Goal: Information Seeking & Learning: Learn about a topic

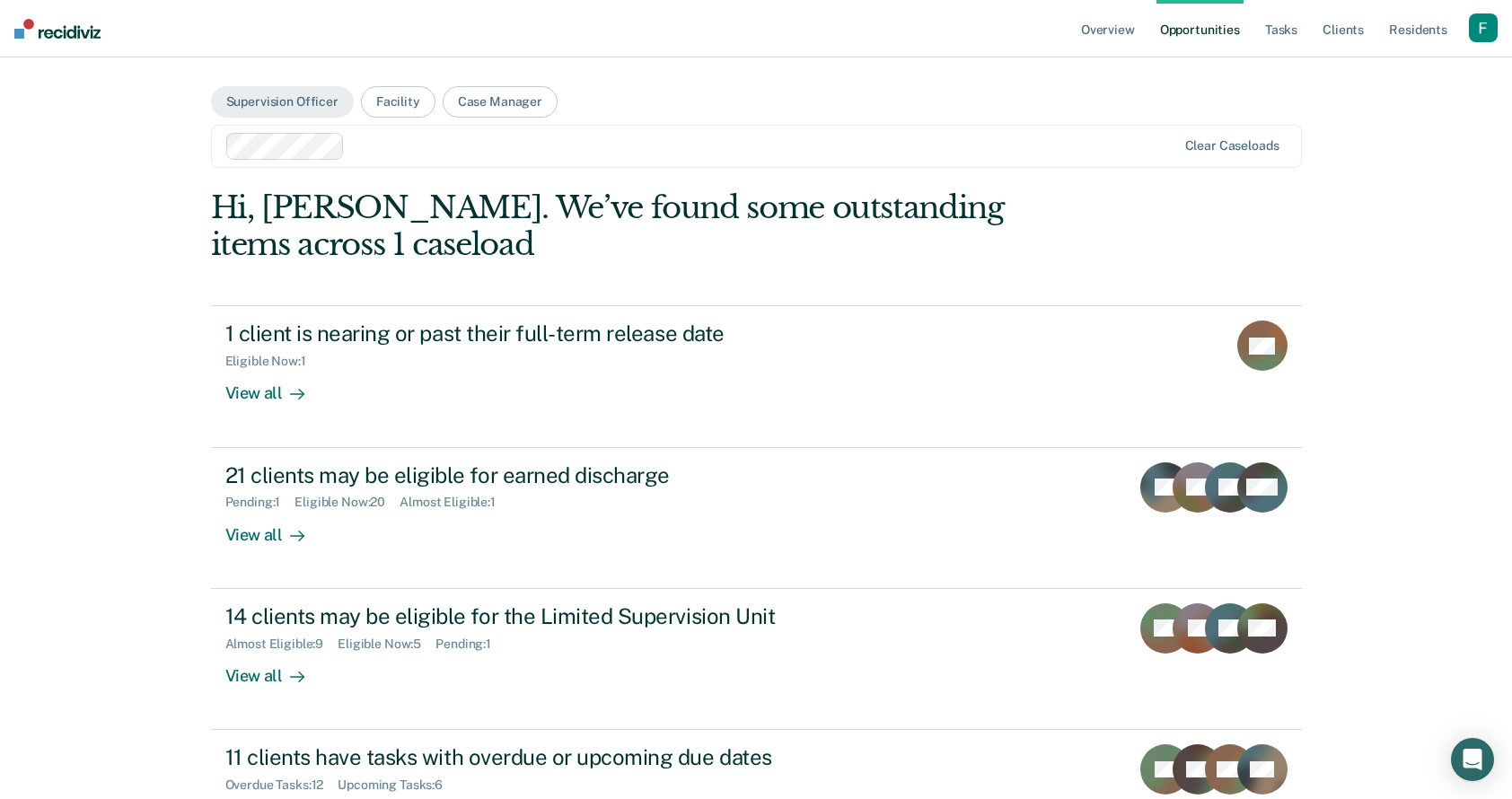
click at [1489, 33] on div "button" at bounding box center [1483, 28] width 29 height 29
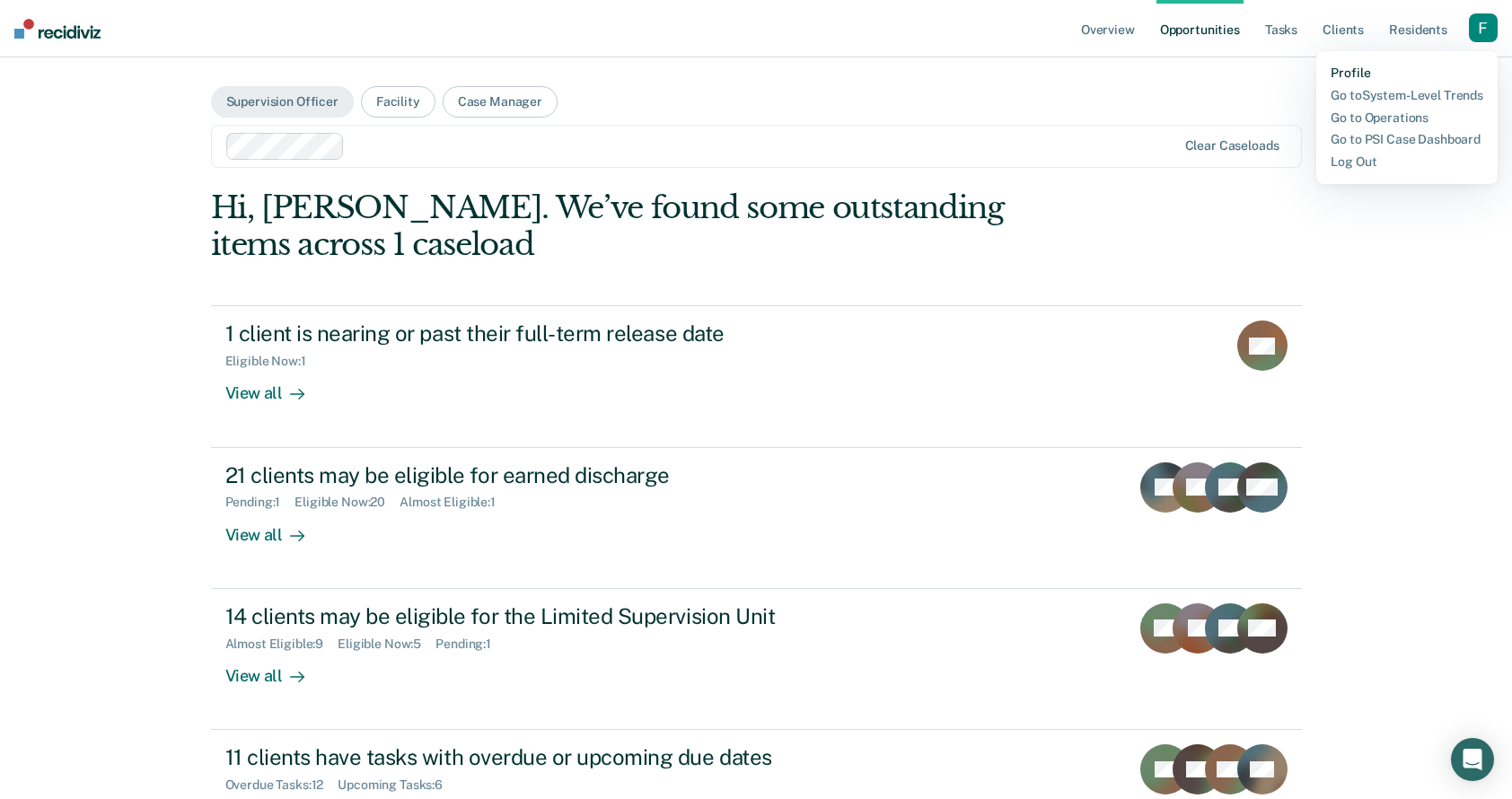
click at [1358, 76] on link "Profile" at bounding box center [1406, 73] width 153 height 15
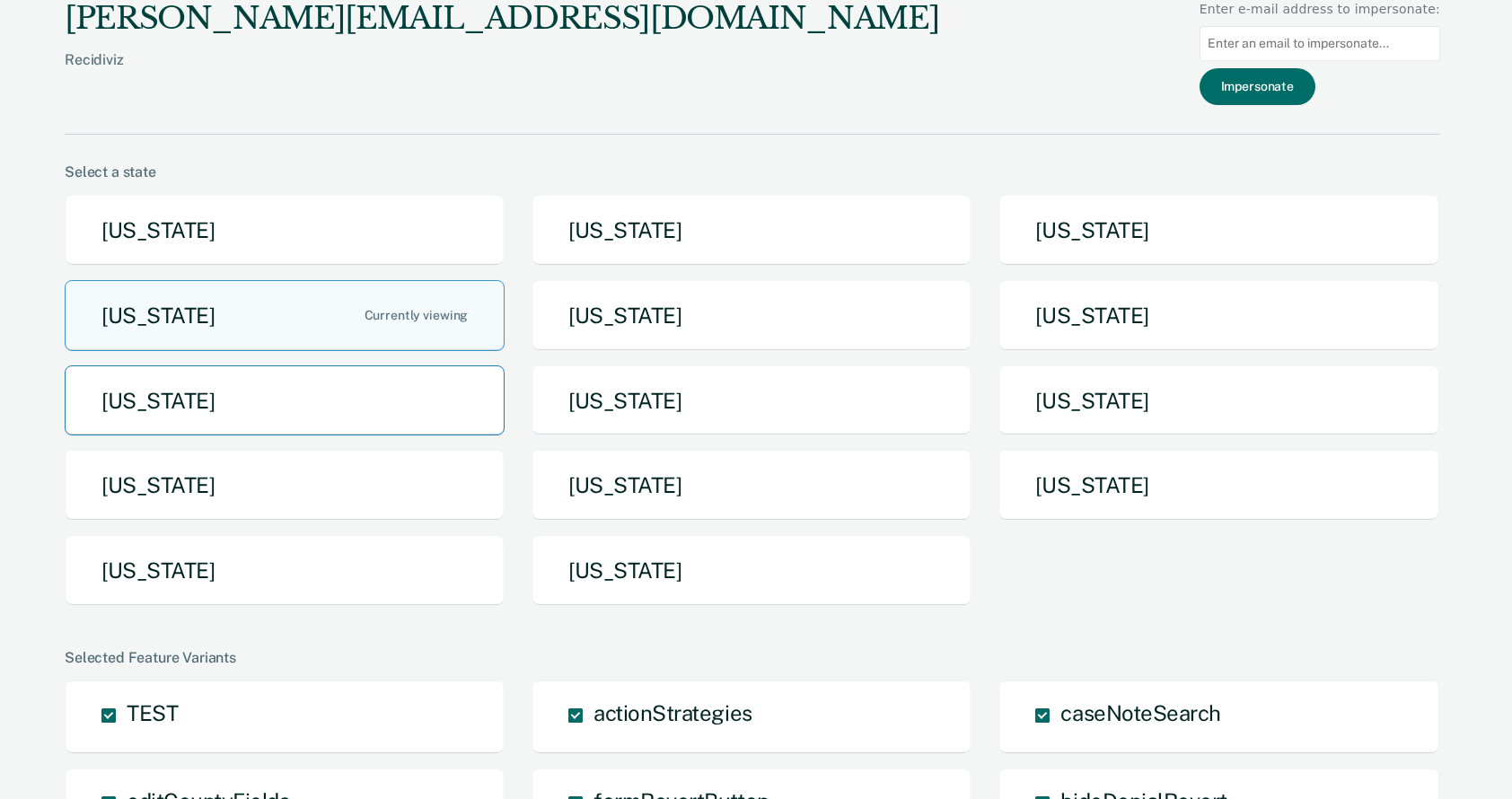
click at [384, 374] on button "[US_STATE]" at bounding box center [284, 401] width 439 height 71
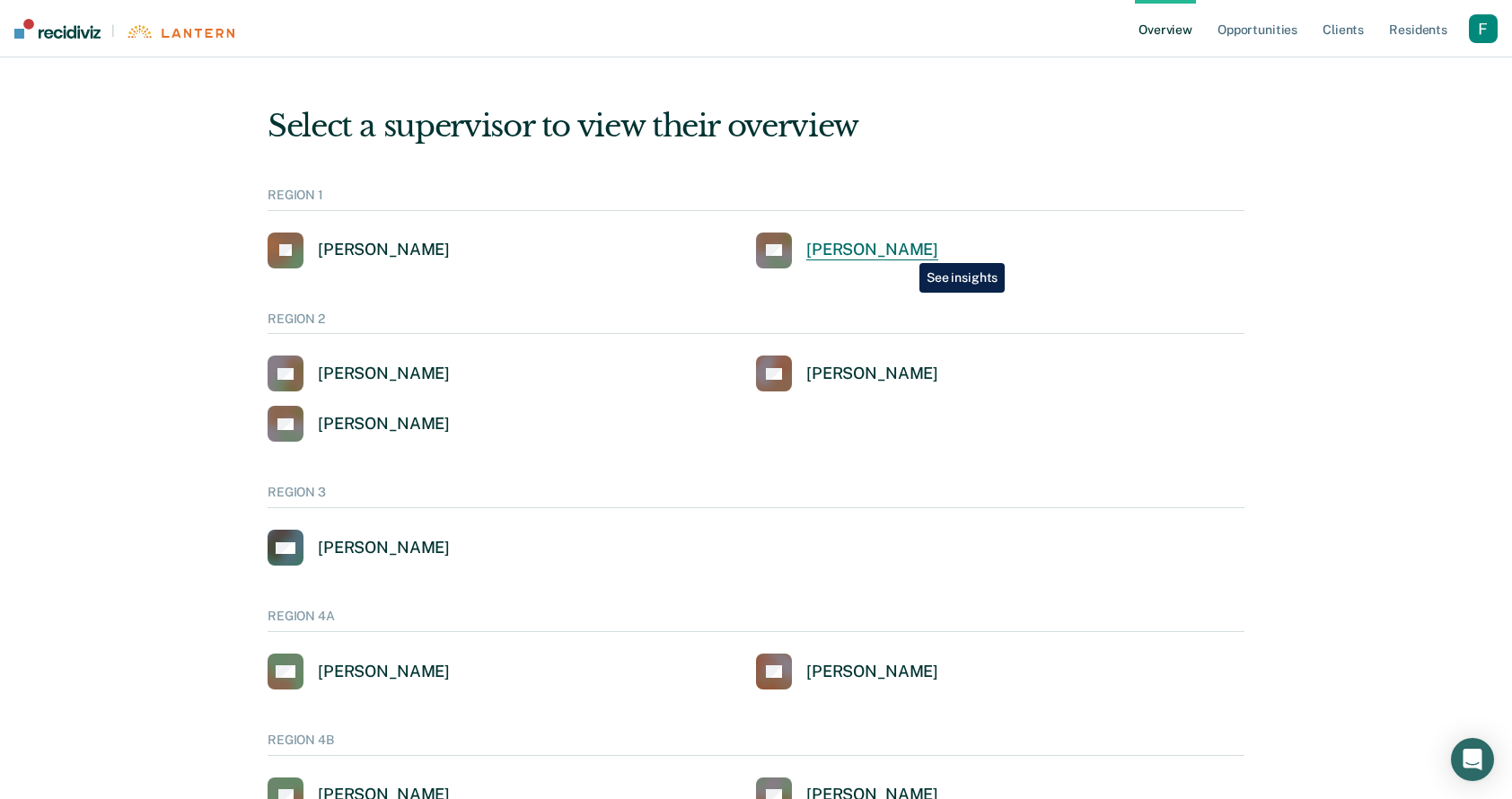
click at [906, 249] on div "[PERSON_NAME]" at bounding box center [872, 250] width 132 height 21
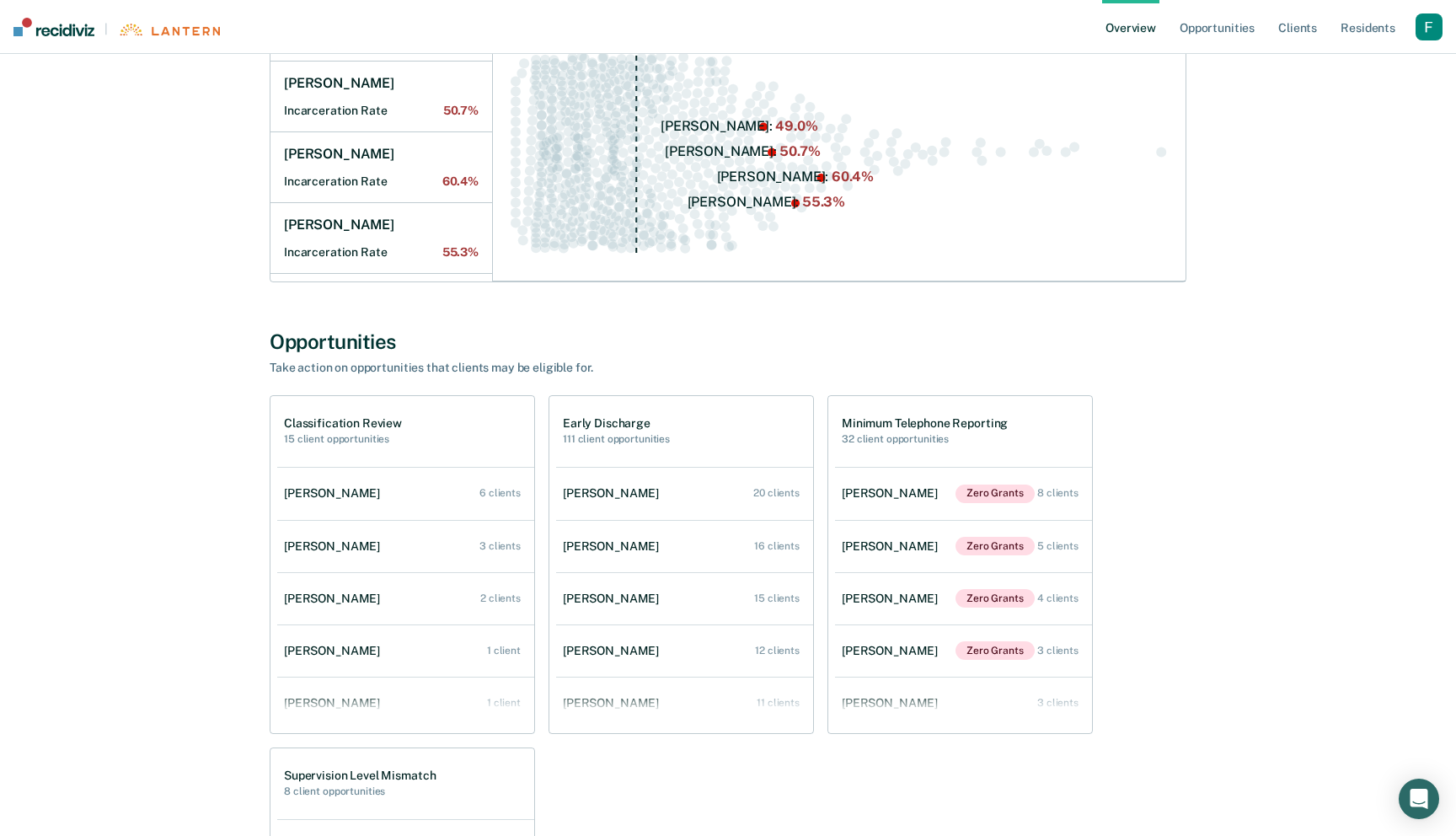
scroll to position [505, 0]
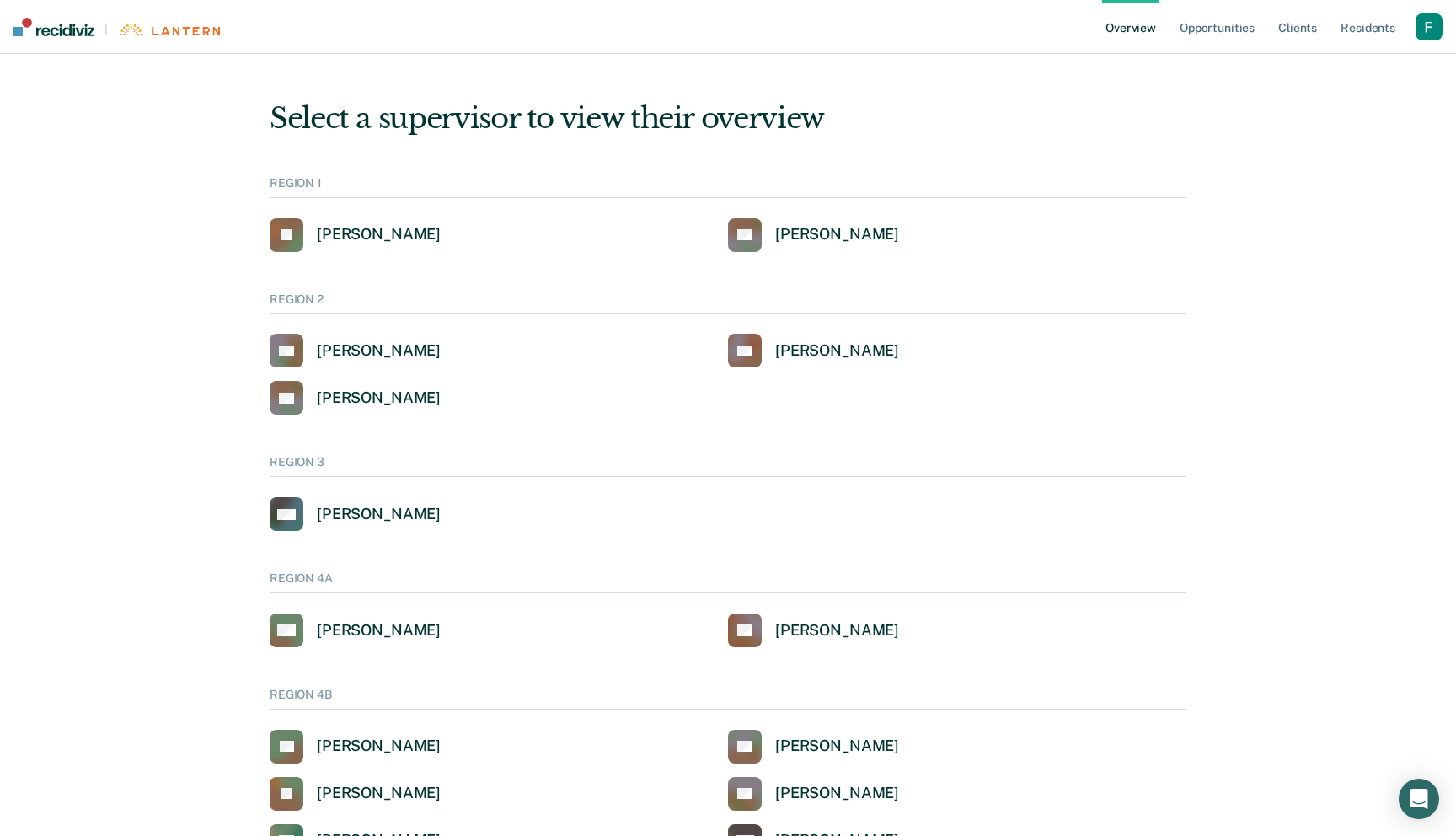
scroll to position [505, 0]
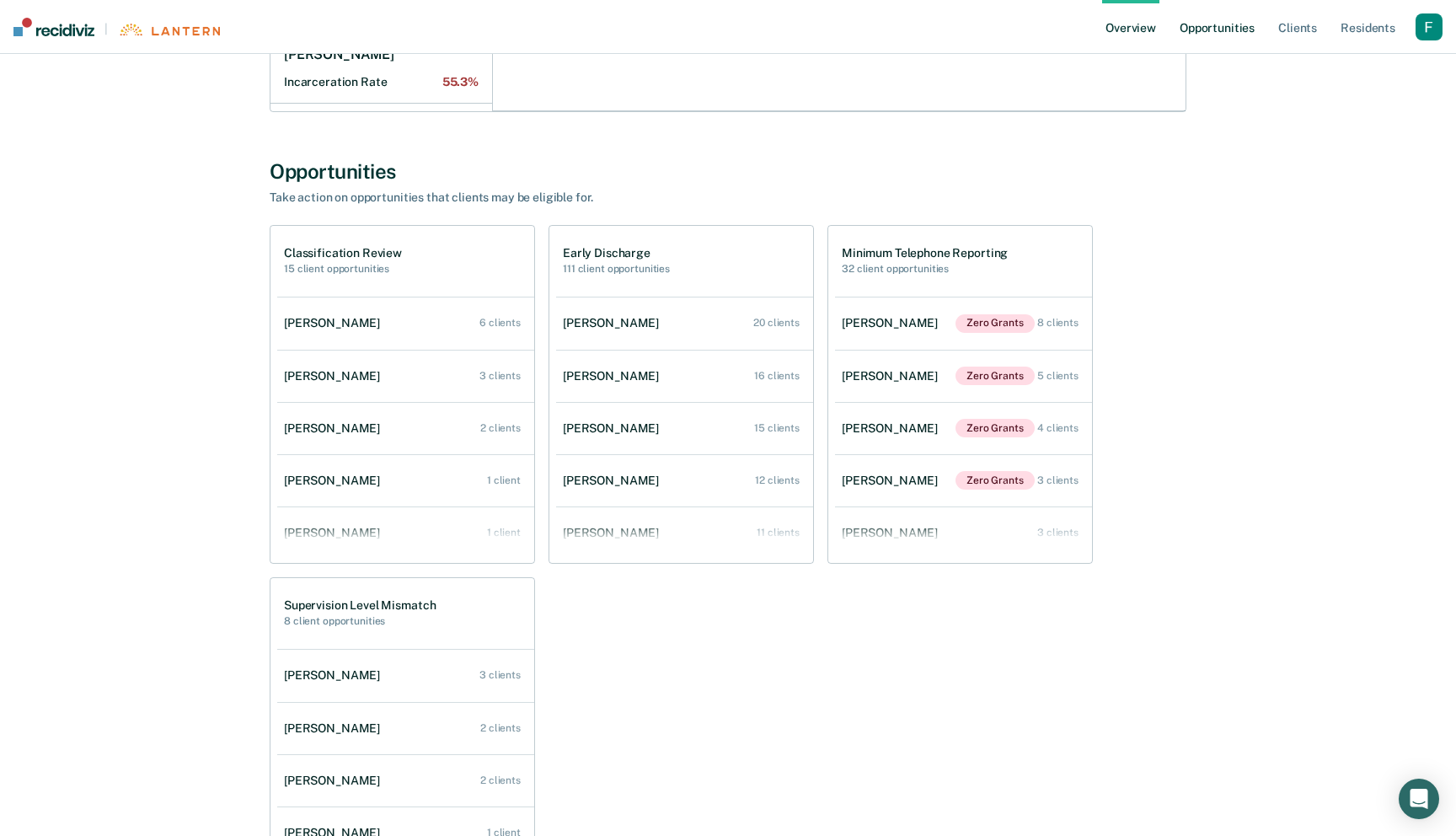
click at [1239, 39] on link "Opportunities" at bounding box center [1216, 27] width 82 height 54
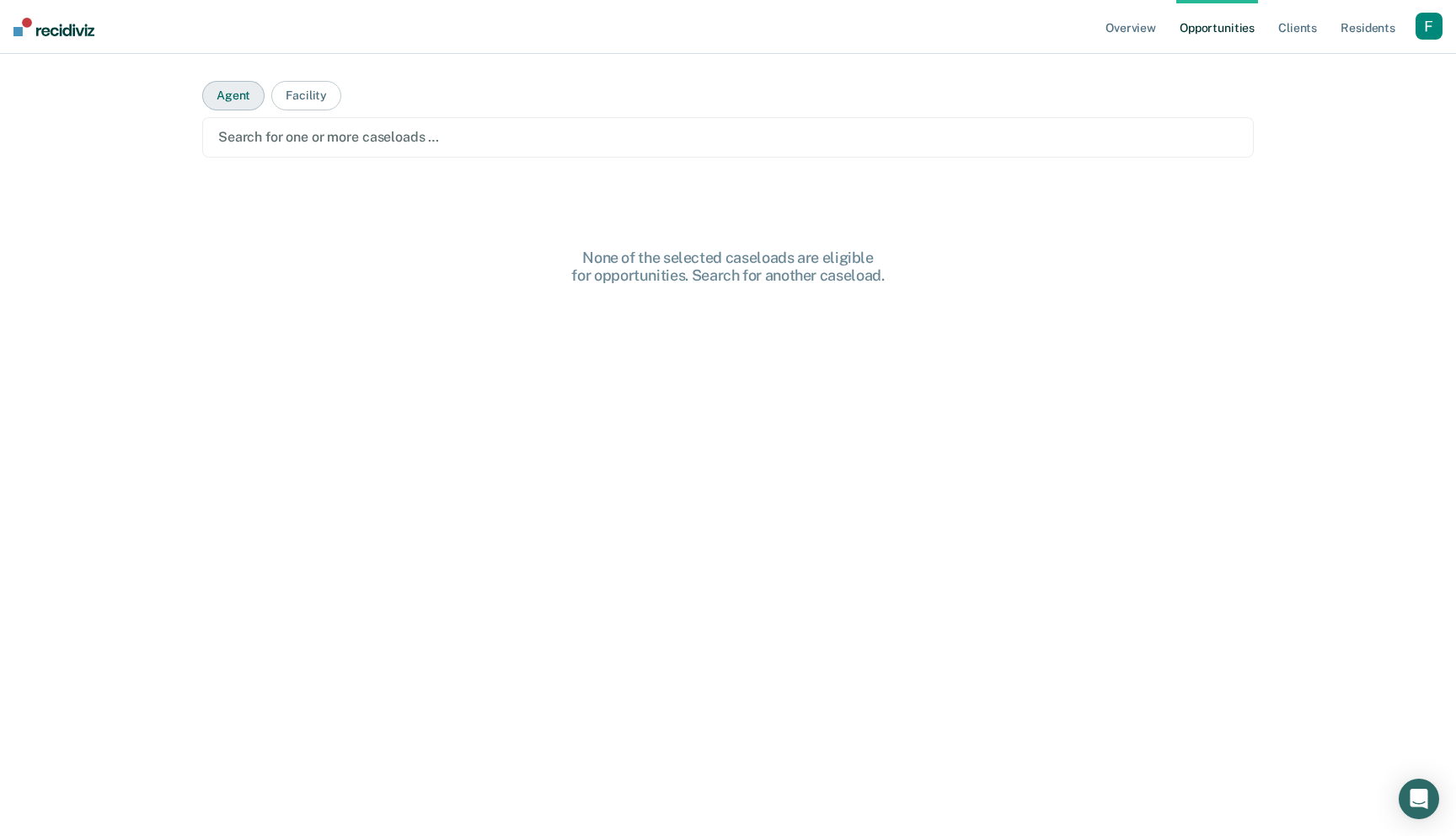
click at [246, 101] on button "Agent" at bounding box center [233, 95] width 62 height 30
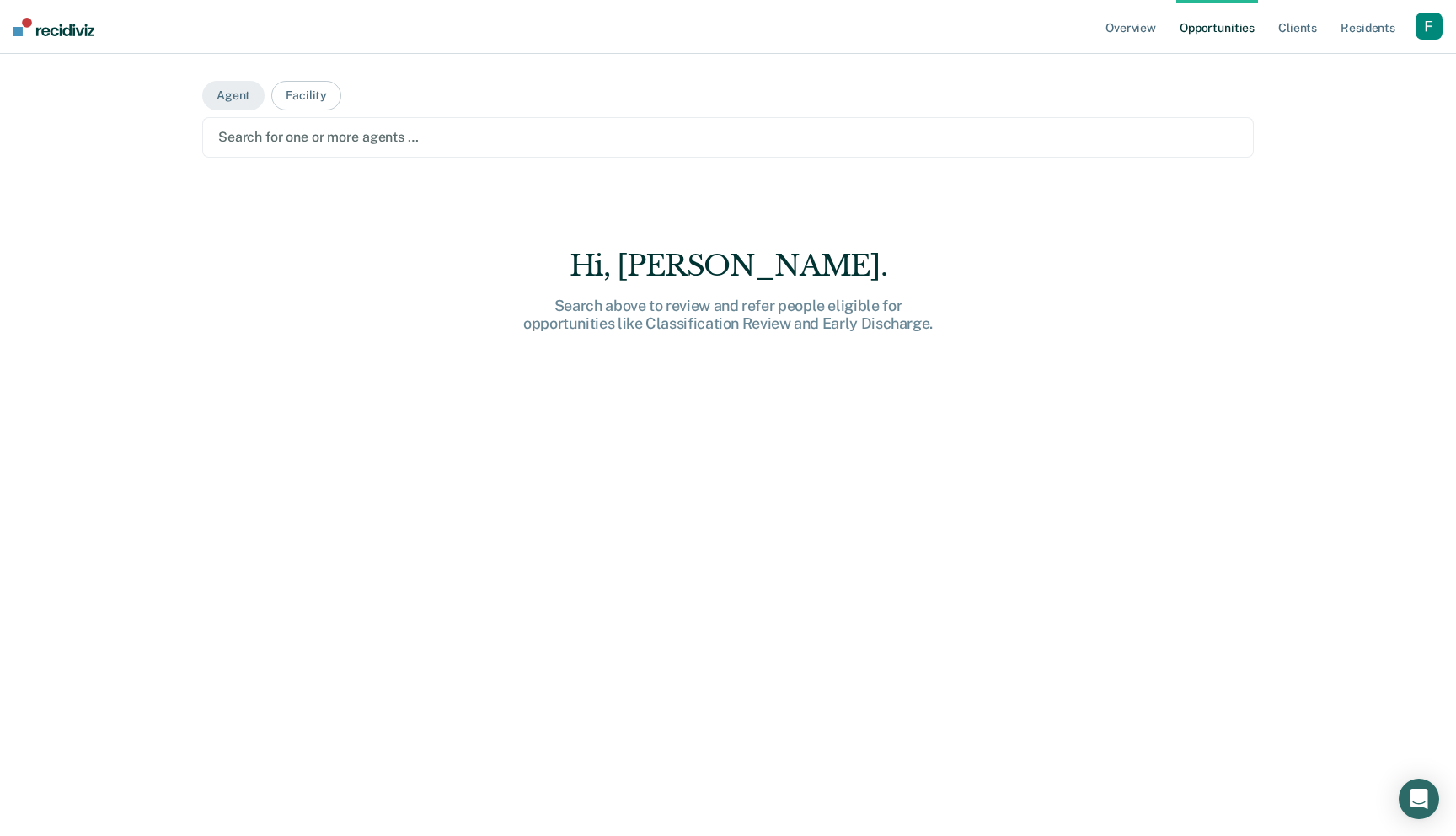
click at [271, 139] on div at bounding box center [728, 137] width 1019 height 20
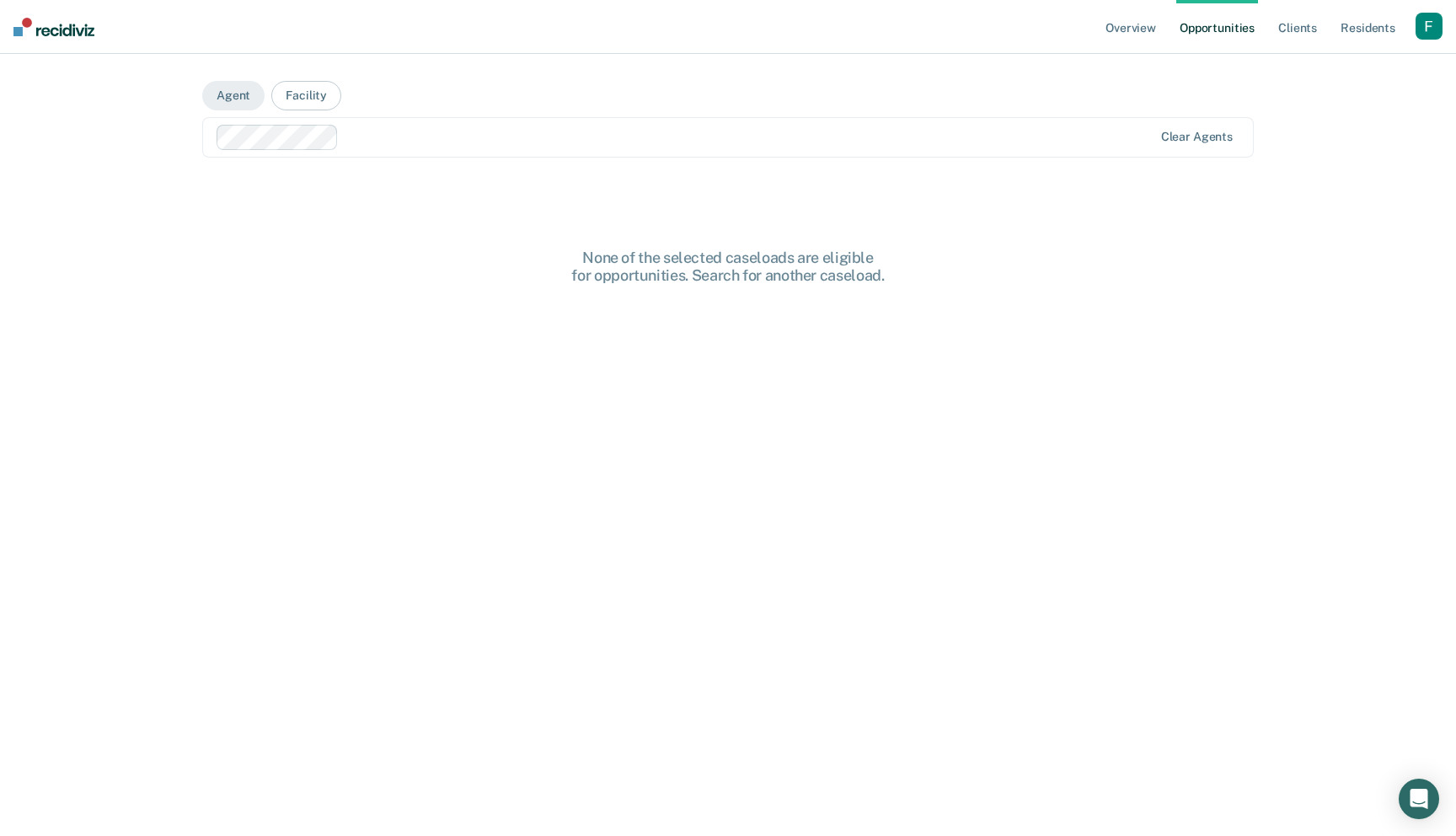
click at [361, 137] on div at bounding box center [749, 137] width 807 height 20
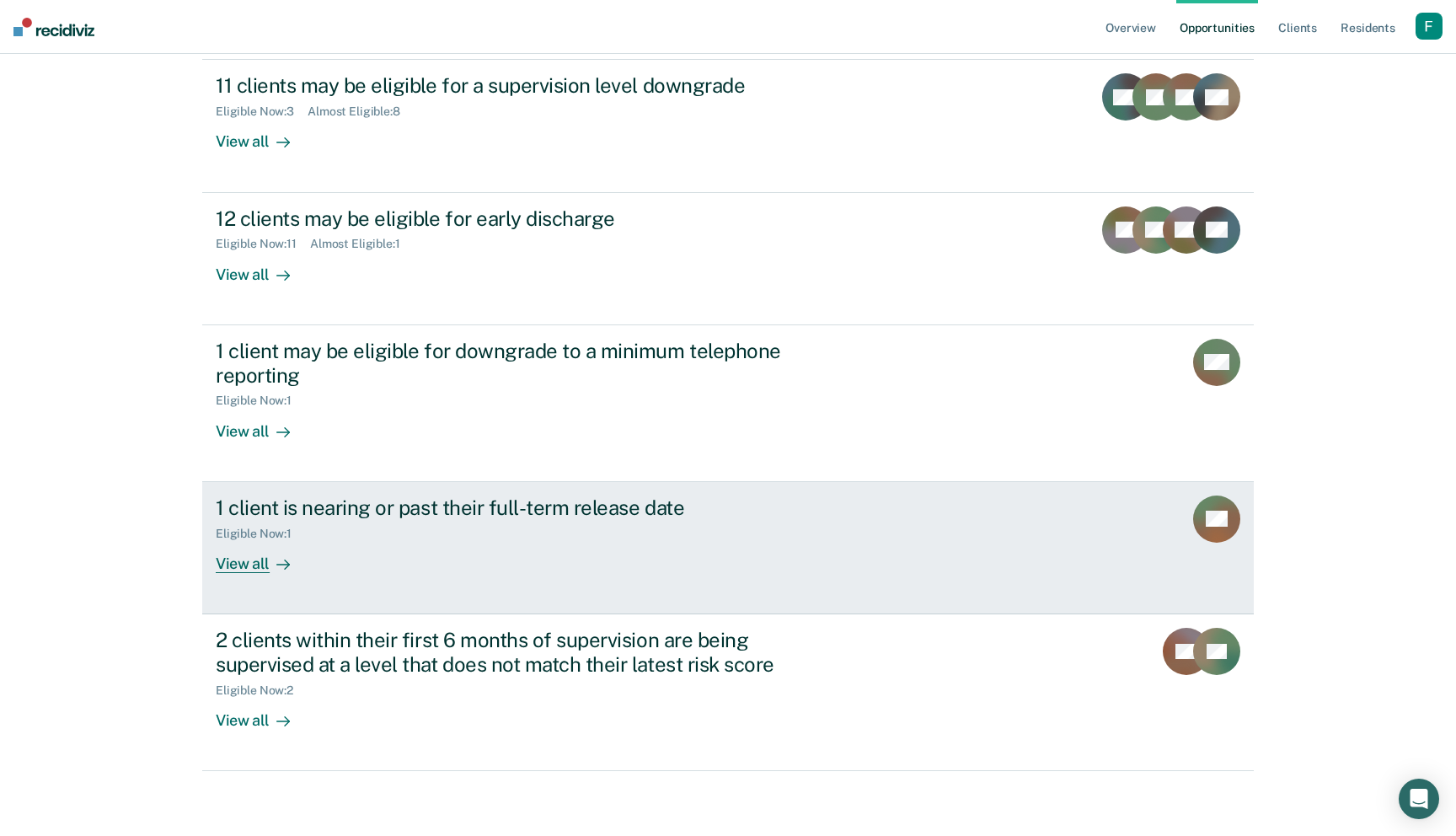
scroll to position [230, 0]
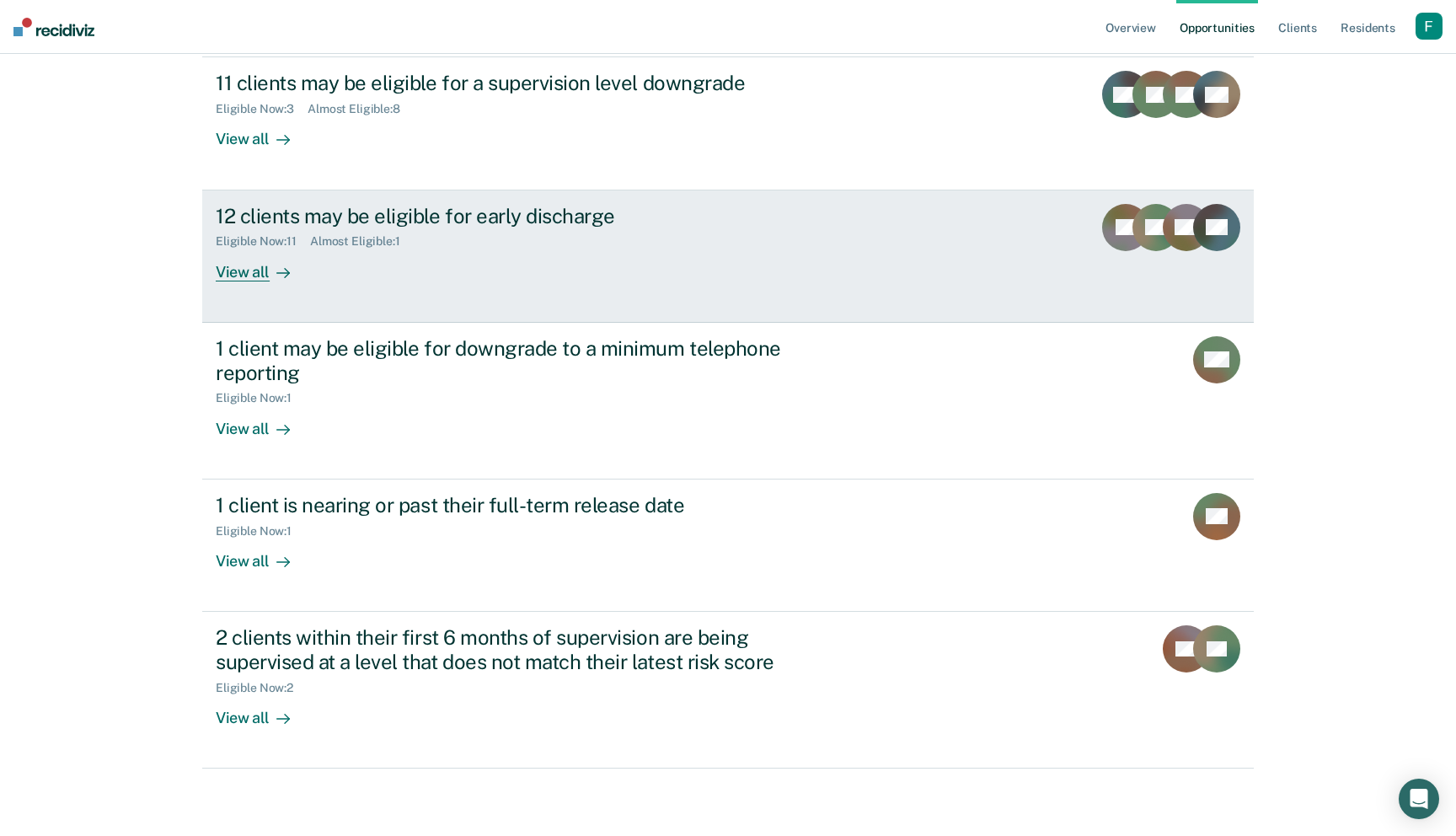
click at [492, 243] on div "Eligible Now : 11 Almost Eligible : 1" at bounding box center [511, 238] width 592 height 21
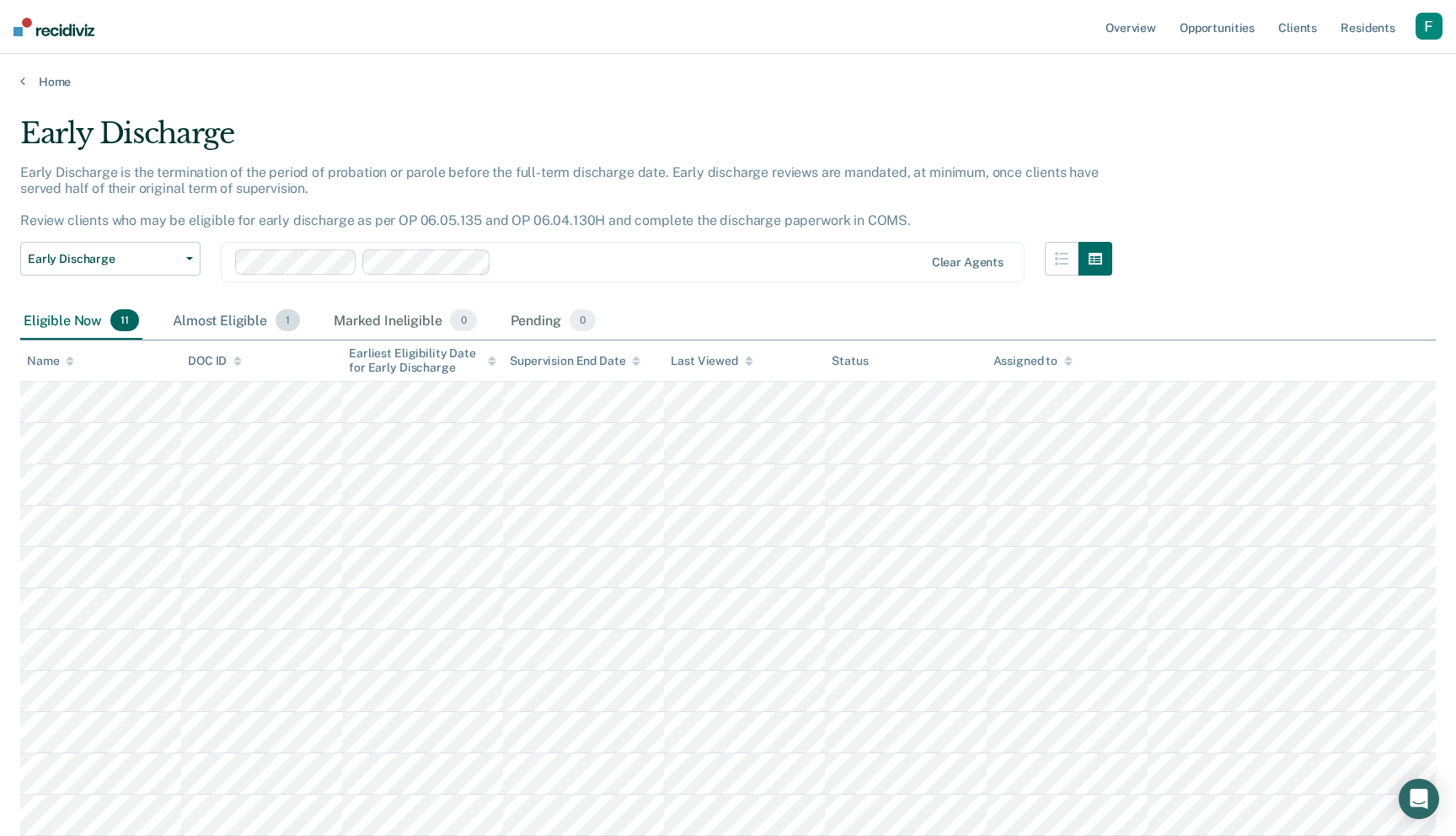
click at [256, 322] on div "Almost Eligible 1" at bounding box center [236, 321] width 134 height 37
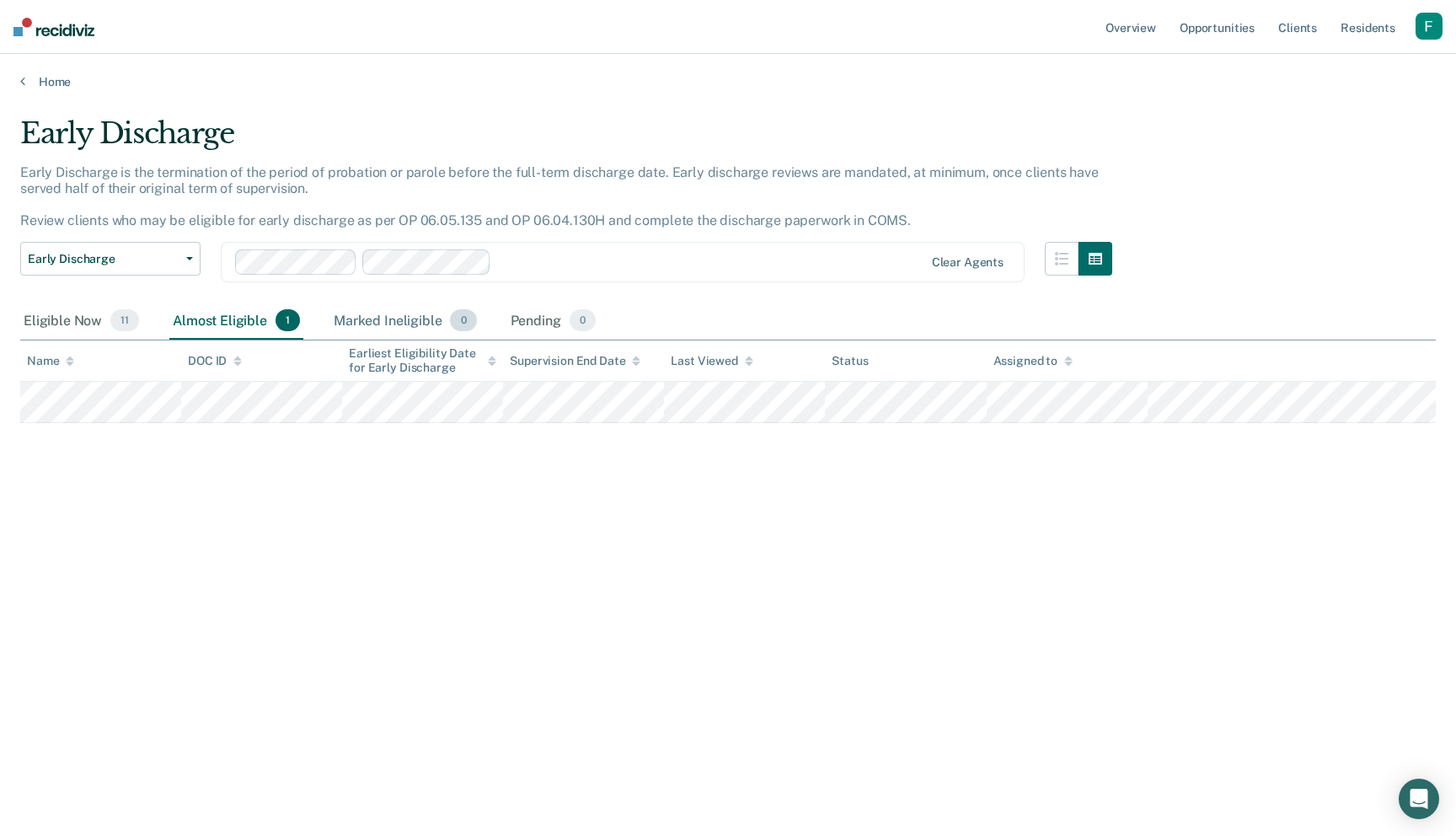
click at [377, 317] on div "Marked Ineligible 0" at bounding box center [405, 321] width 150 height 37
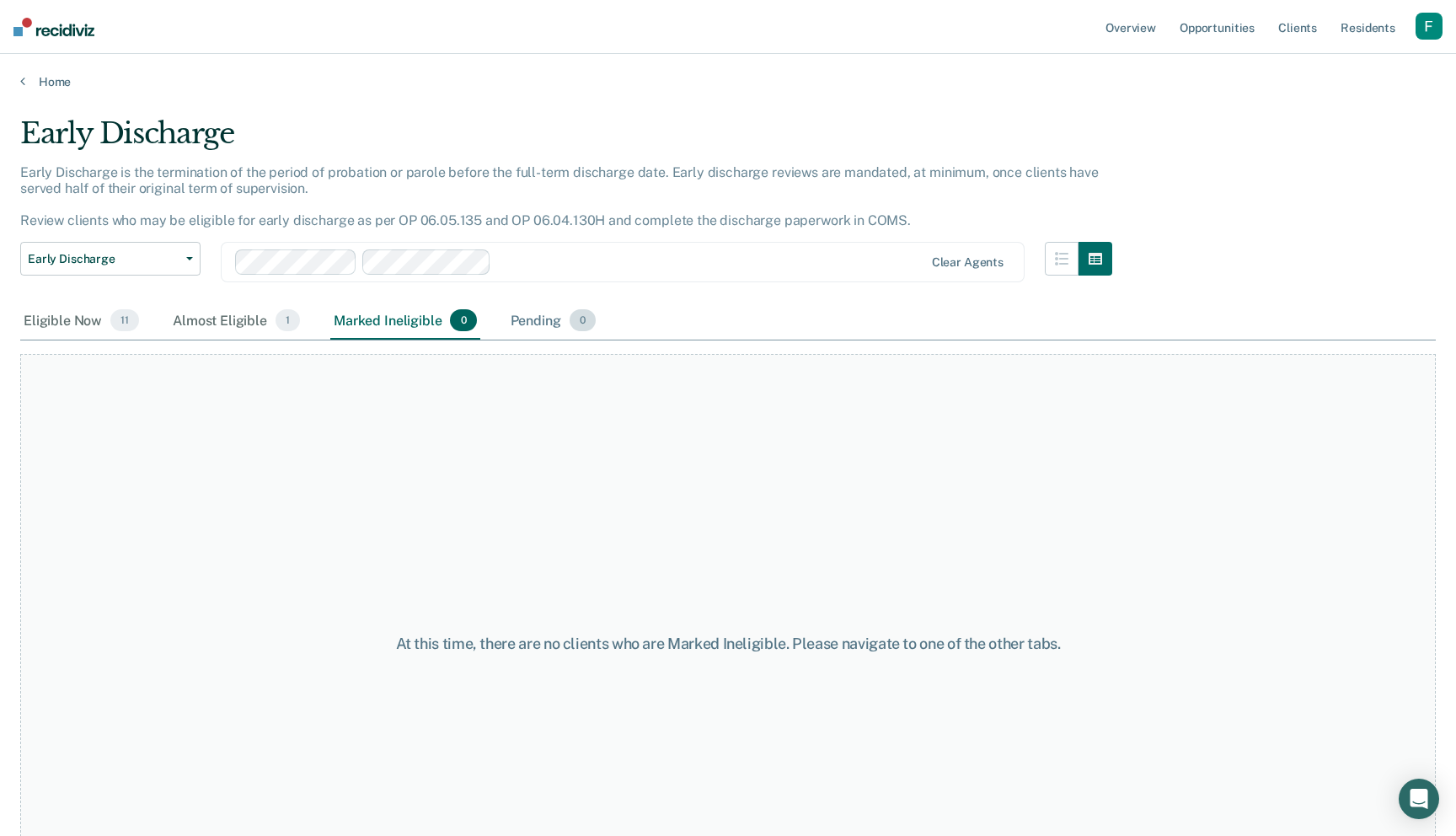
click at [535, 318] on div "Pending 0" at bounding box center [553, 321] width 92 height 37
click at [418, 322] on div "Marked Ineligible 0" at bounding box center [405, 321] width 150 height 37
click at [262, 330] on div "Almost Eligible 1" at bounding box center [236, 321] width 134 height 37
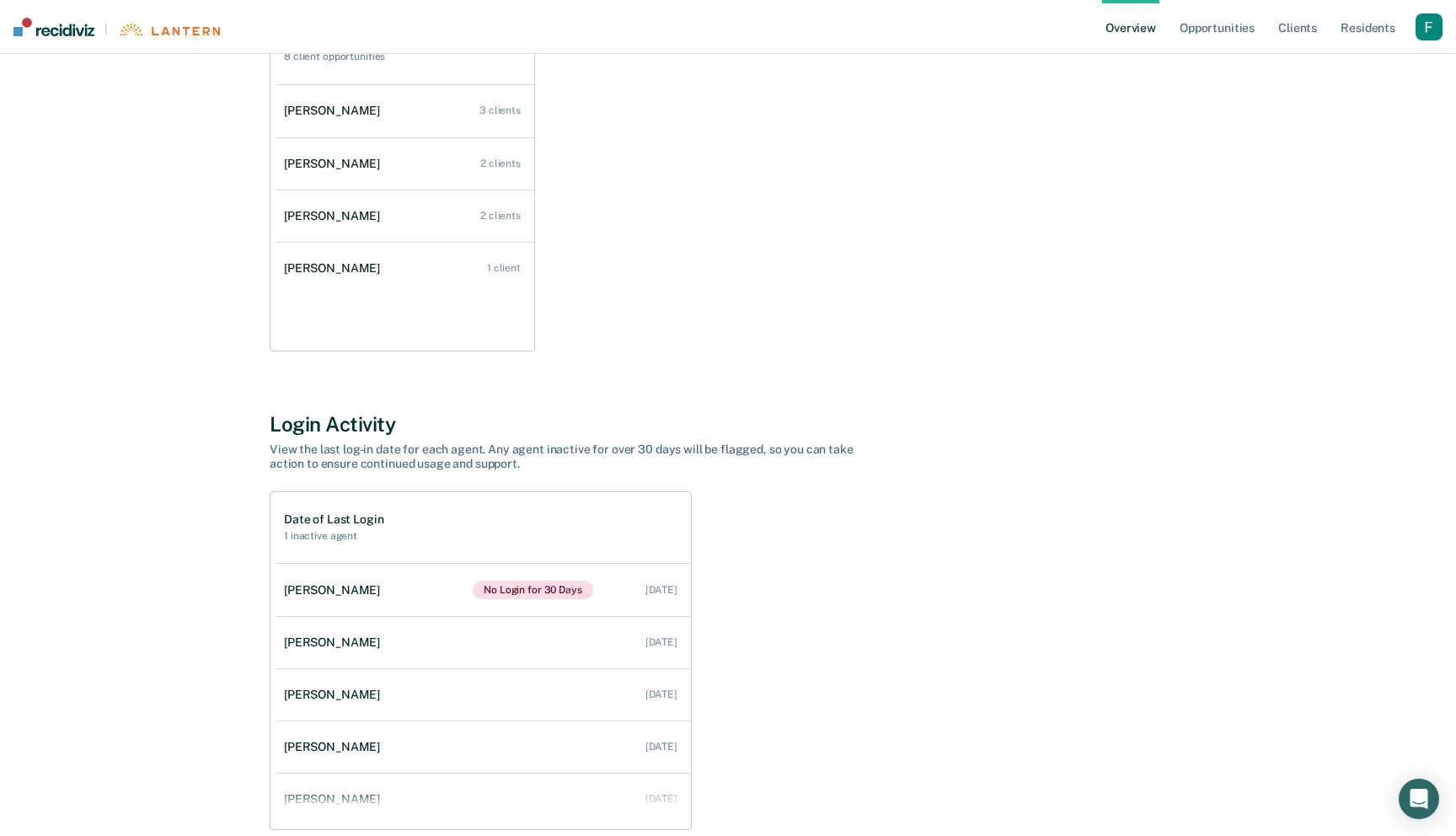
scroll to position [1152, 0]
